Goal: Task Accomplishment & Management: Use online tool/utility

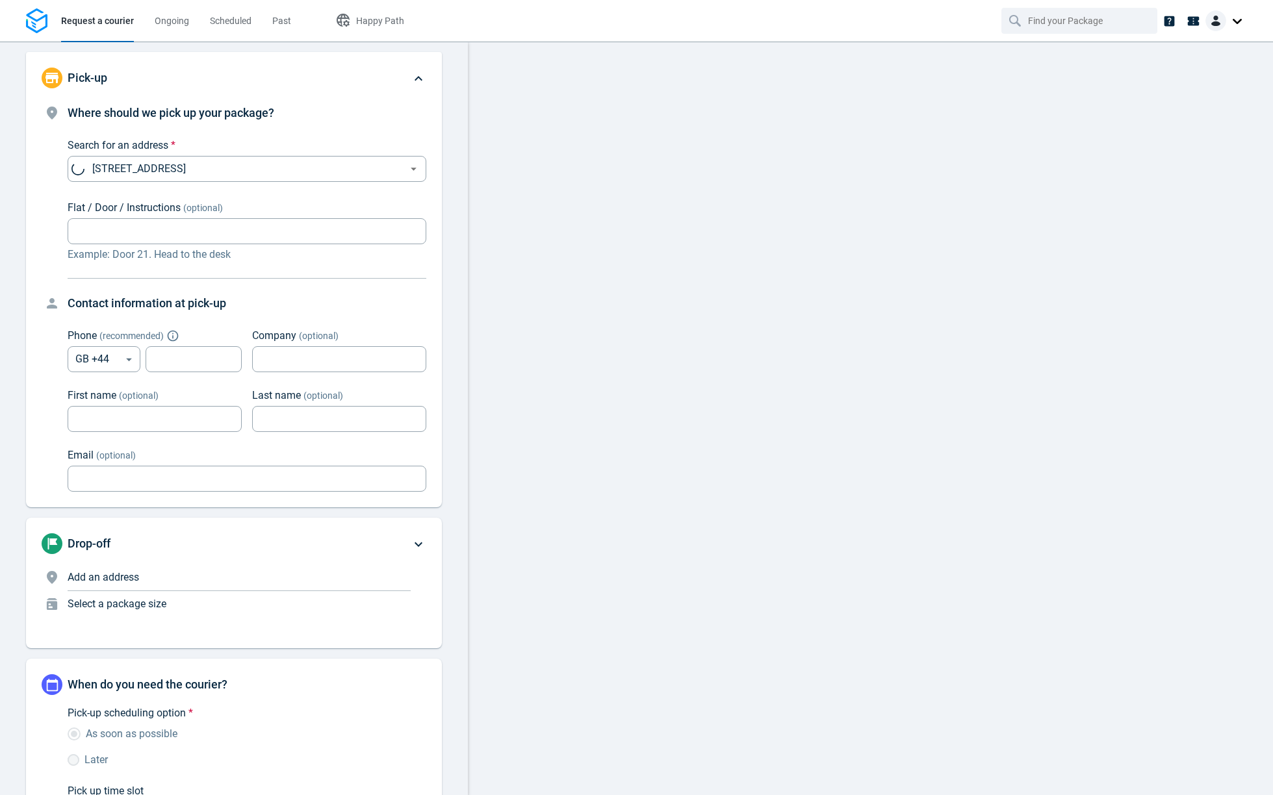
type input "now"
click at [1038, 20] on input "text" at bounding box center [1080, 20] width 105 height 25
type input "gemma"
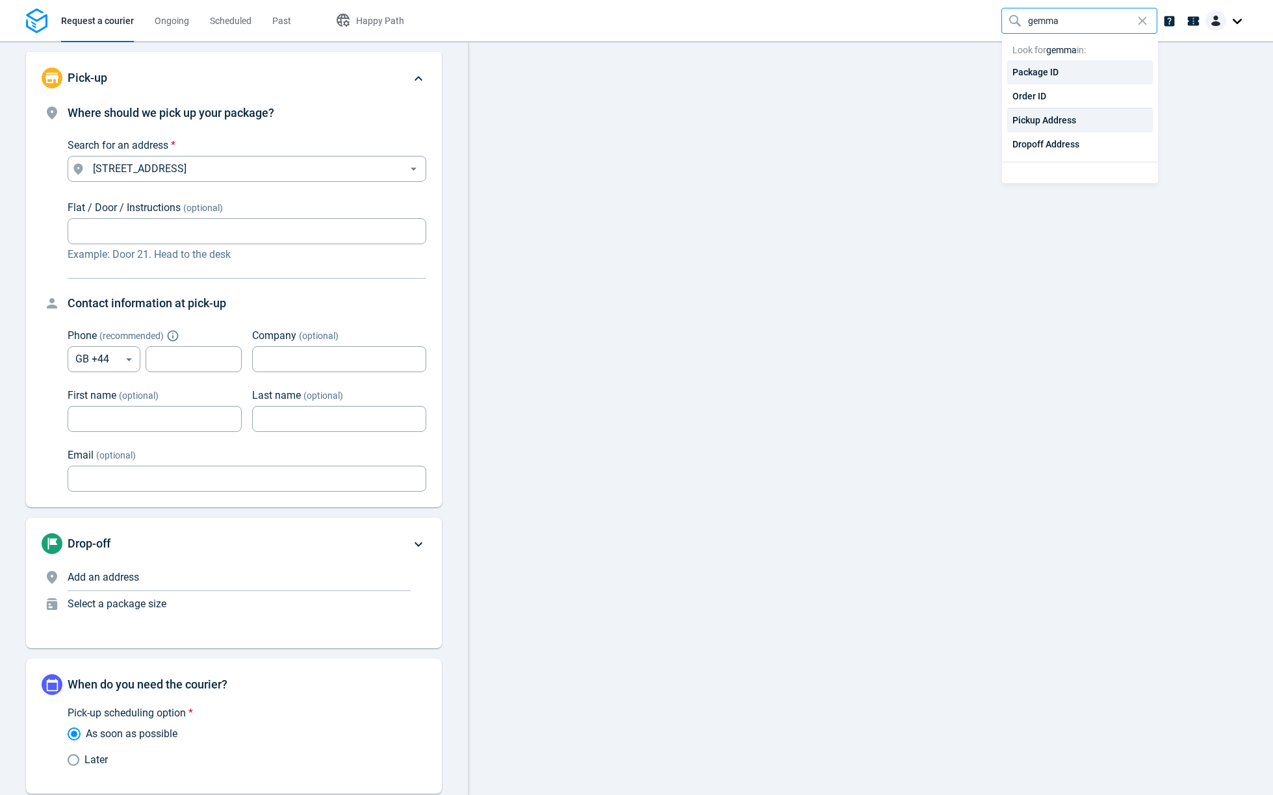
click at [1058, 123] on div "Pickup Address" at bounding box center [1080, 121] width 146 height 24
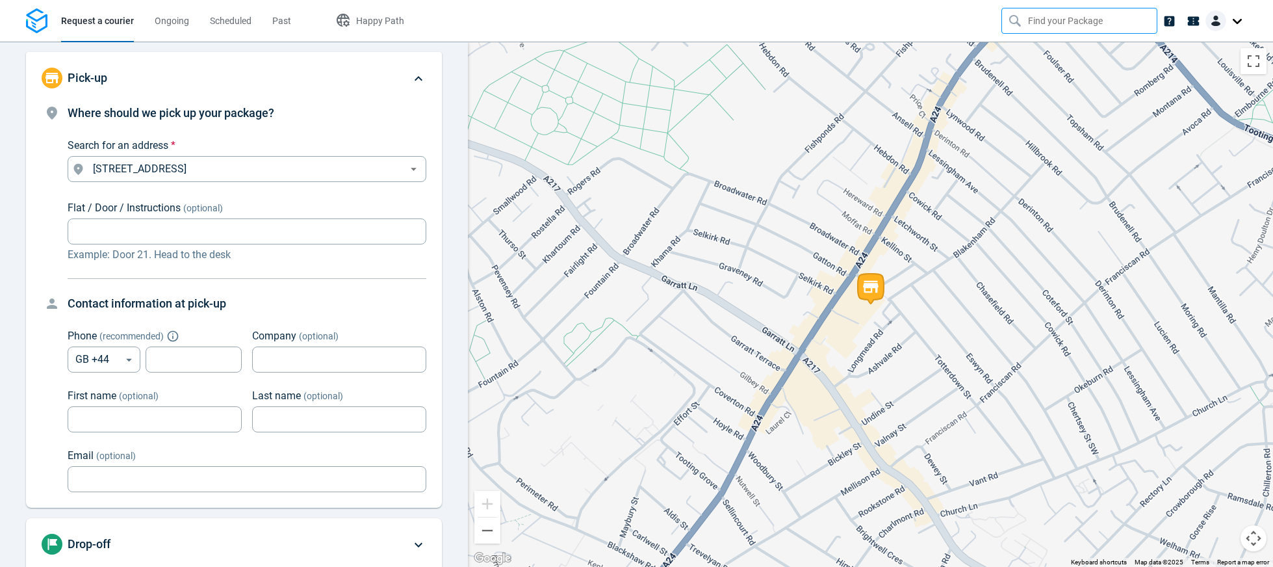
click at [1063, 25] on input "text" at bounding box center [1080, 20] width 105 height 25
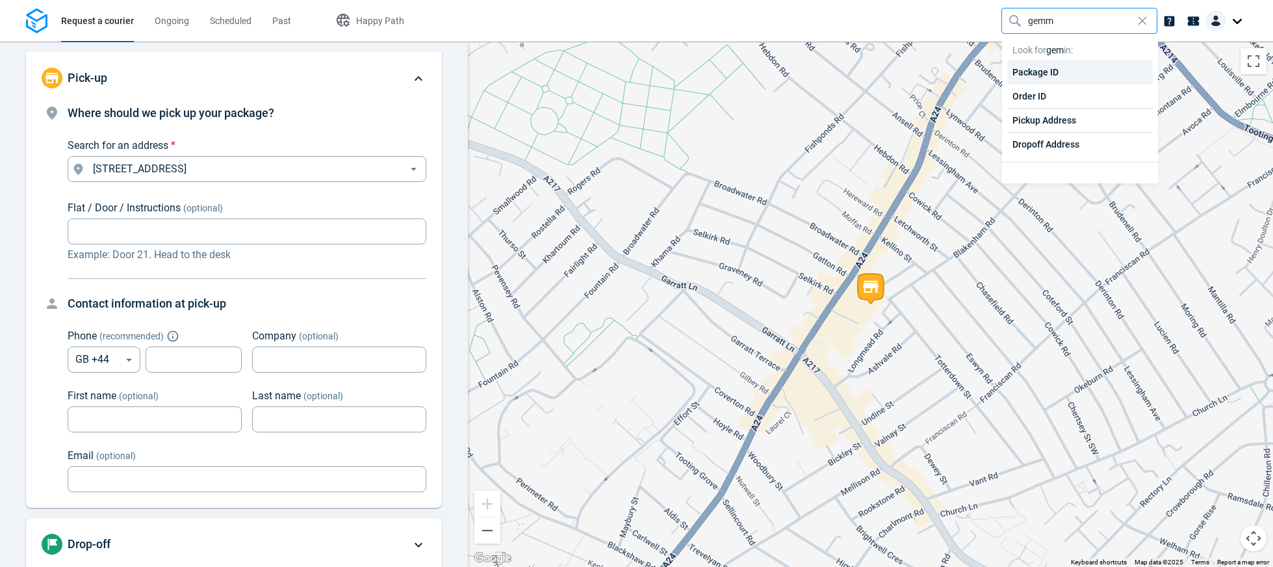
type input "gemma"
click at [1030, 121] on div "Pickup Address" at bounding box center [1080, 121] width 146 height 24
